Goal: Information Seeking & Learning: Learn about a topic

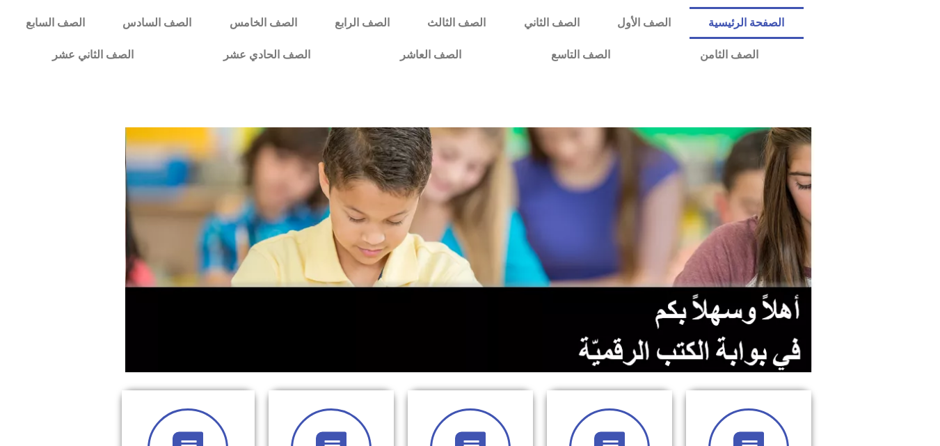
scroll to position [390, 0]
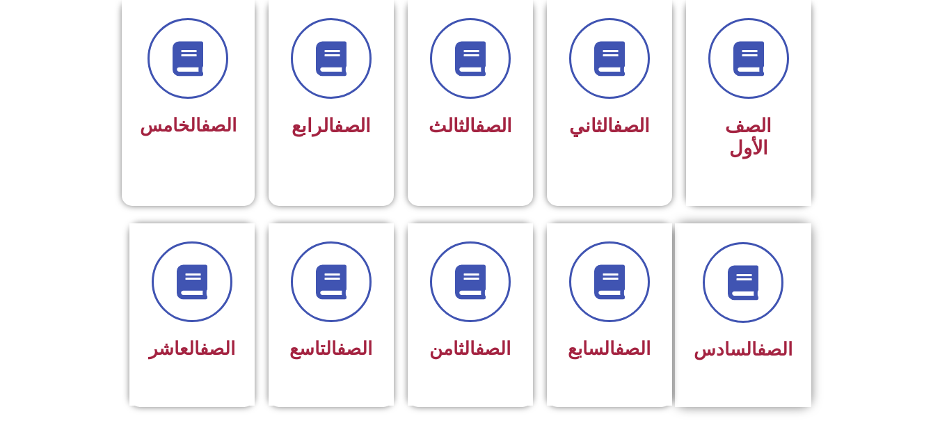
click at [719, 339] on span "الصف السادس" at bounding box center [743, 349] width 99 height 21
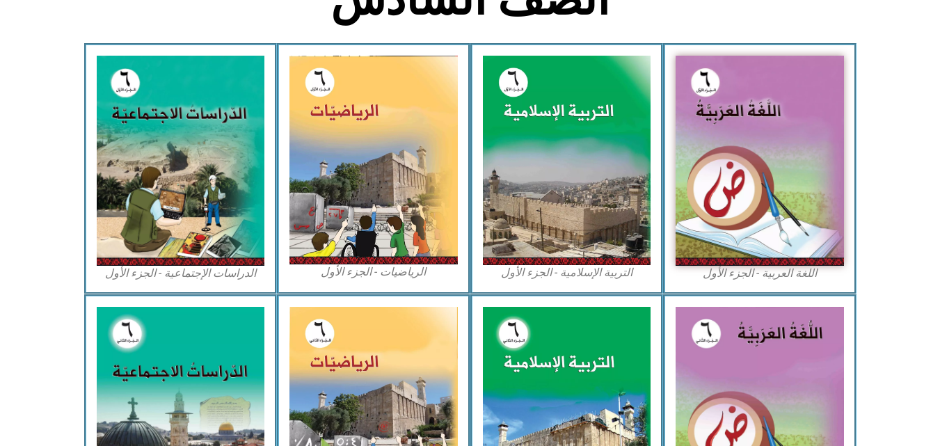
scroll to position [781, 0]
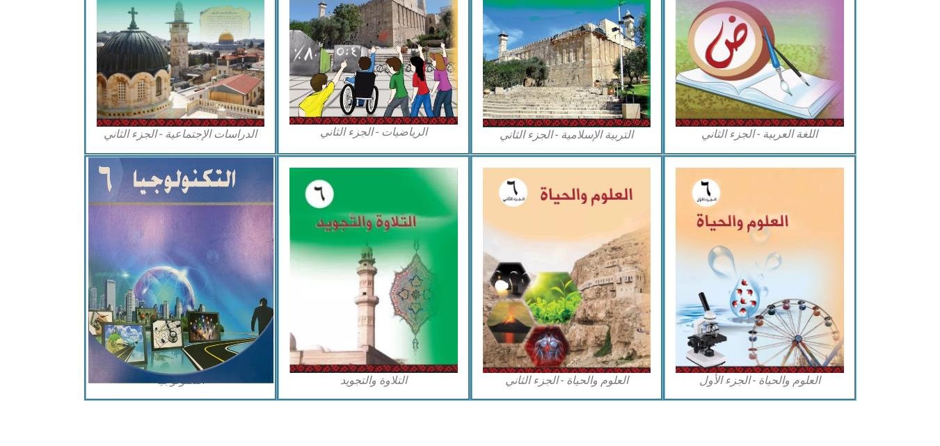
click at [134, 251] on img at bounding box center [180, 269] width 185 height 225
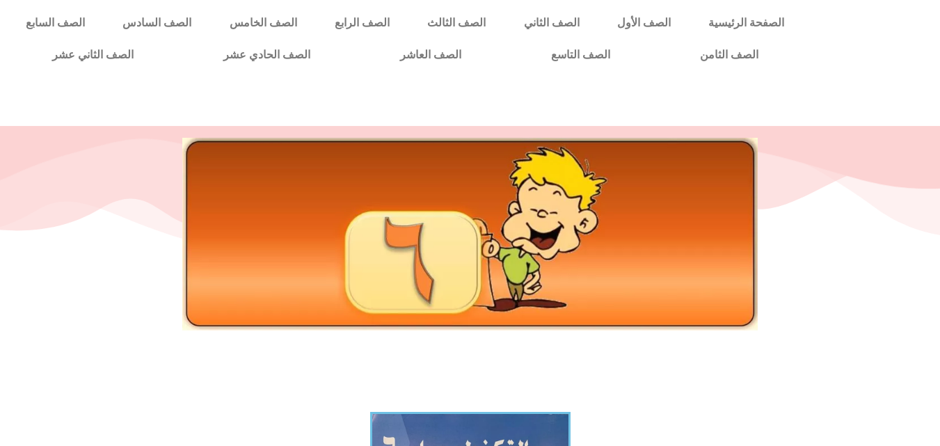
scroll to position [390, 0]
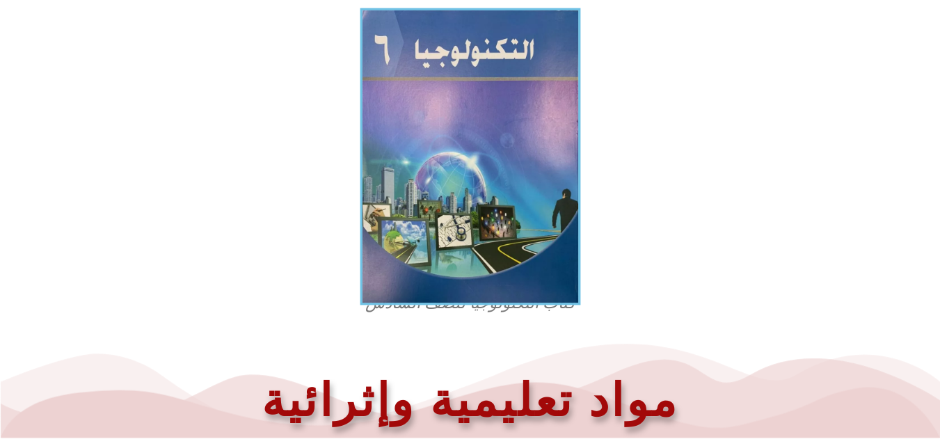
click at [430, 161] on img at bounding box center [470, 156] width 221 height 297
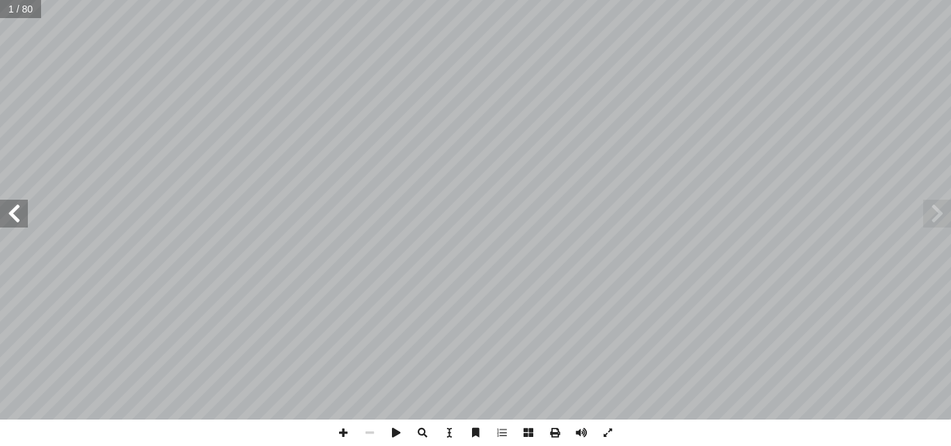
click at [13, 214] on span at bounding box center [14, 214] width 28 height 28
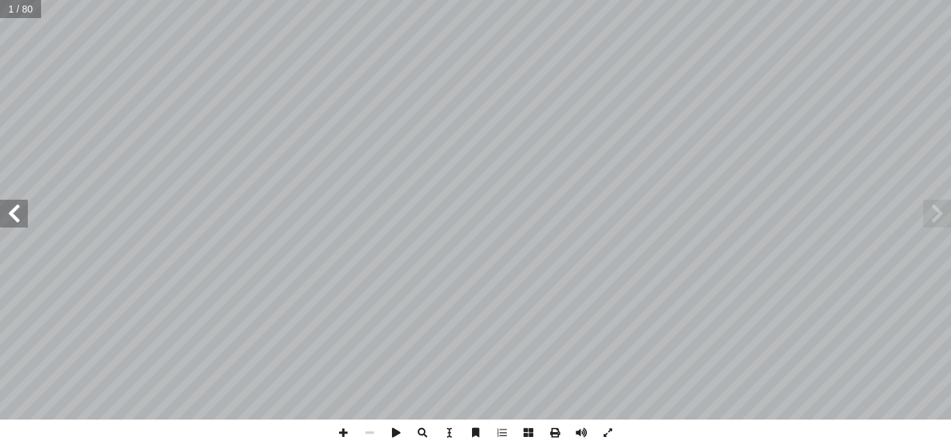
click at [13, 214] on span at bounding box center [14, 214] width 28 height 28
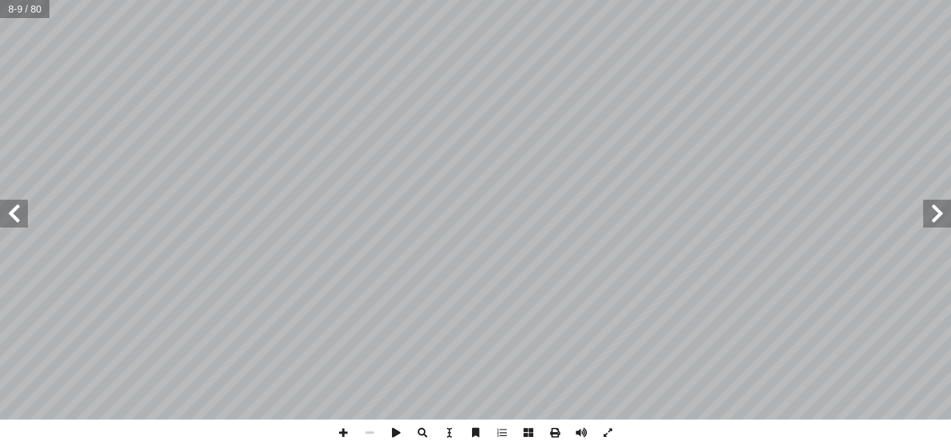
click at [13, 214] on span at bounding box center [14, 214] width 28 height 28
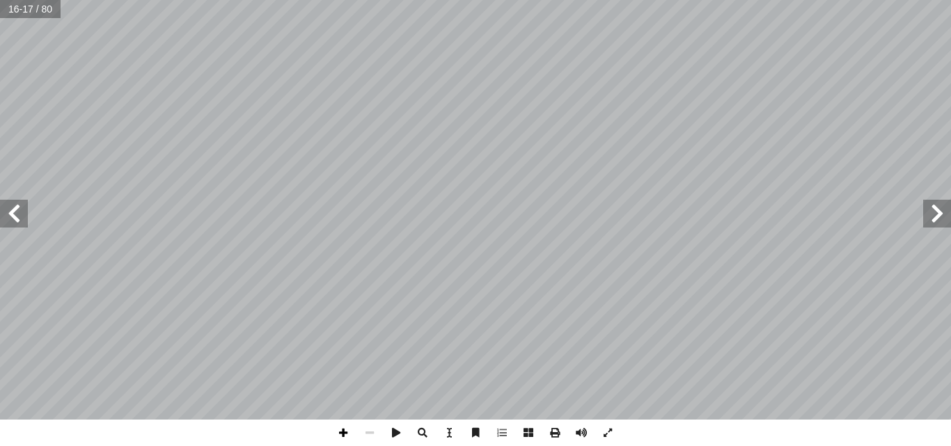
click at [347, 434] on span at bounding box center [343, 433] width 26 height 26
click at [11, 214] on span at bounding box center [14, 214] width 28 height 28
click at [17, 214] on span at bounding box center [14, 214] width 28 height 28
